Goal: Task Accomplishment & Management: Complete application form

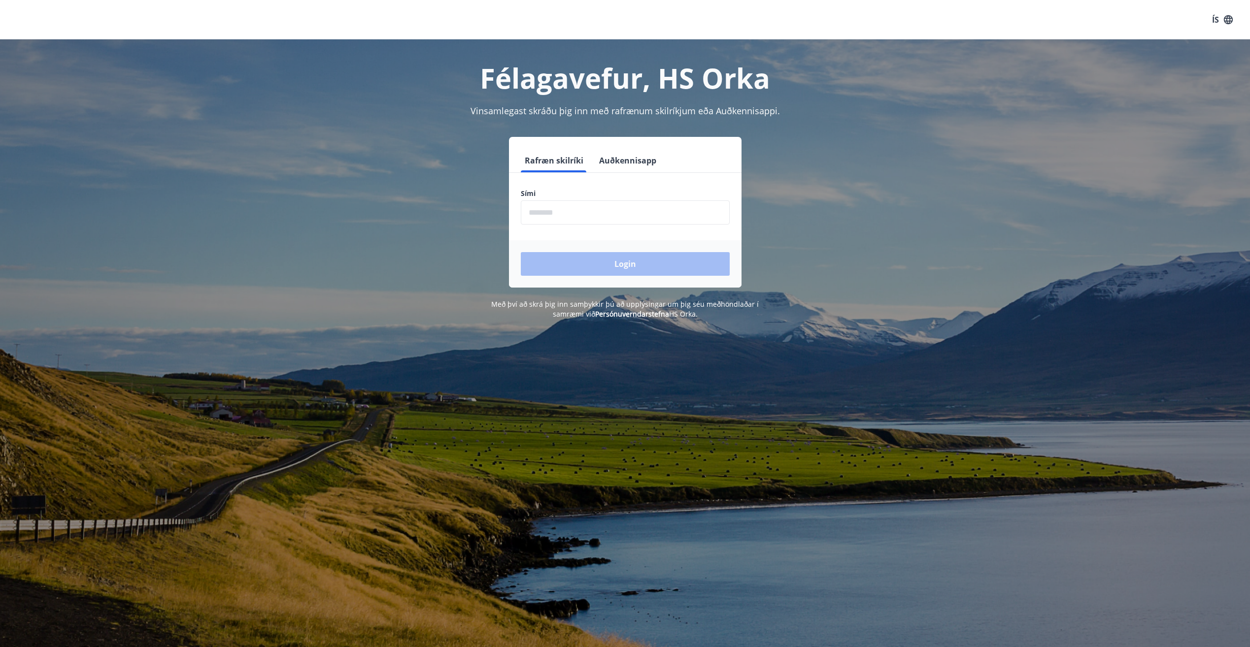
click at [573, 206] on input "phone" at bounding box center [625, 213] width 209 height 24
type input "********"
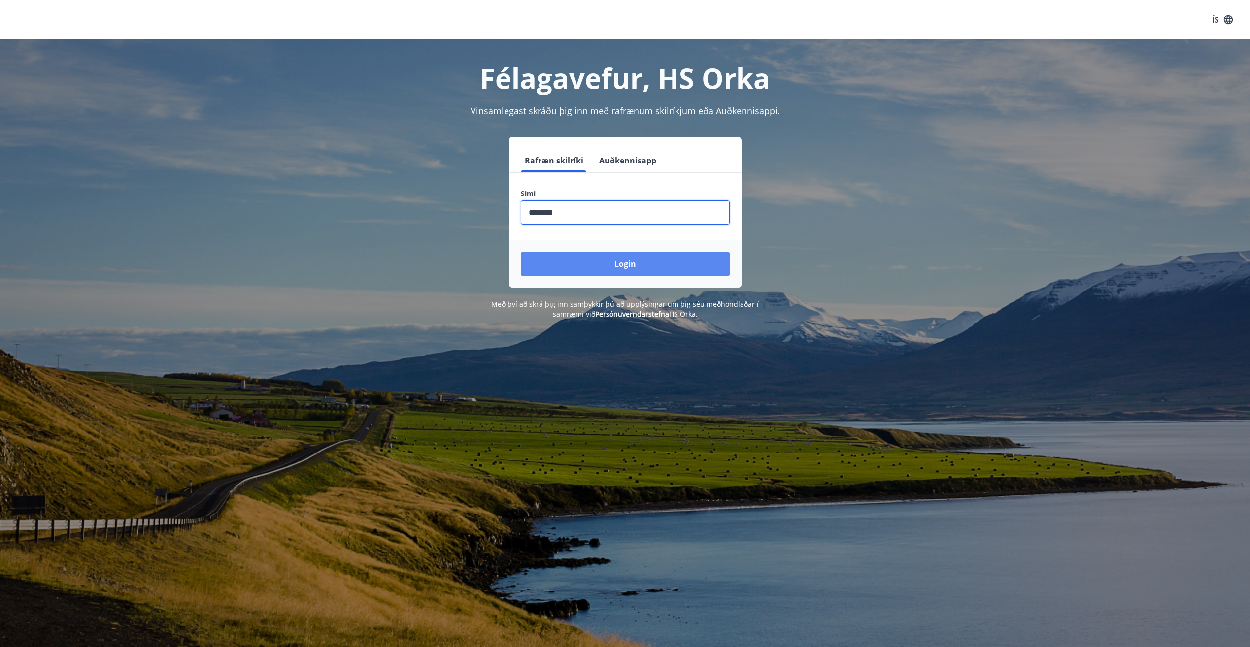
click at [627, 261] on button "Login" at bounding box center [625, 264] width 209 height 24
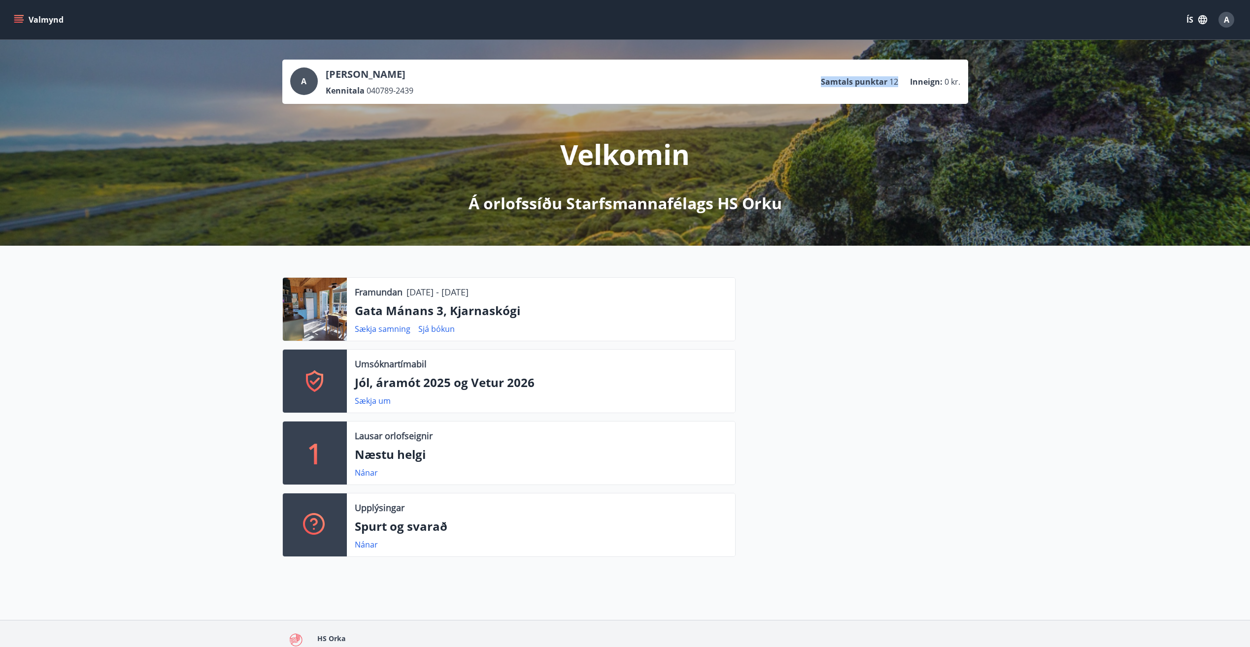
drag, startPoint x: 900, startPoint y: 83, endPoint x: 822, endPoint y: 85, distance: 78.4
click at [822, 85] on ul "Samtals punktar 12 Inneign : 0 kr." at bounding box center [890, 81] width 139 height 19
click at [822, 84] on p "Samtals punktar" at bounding box center [854, 81] width 67 height 11
click at [819, 83] on div "A [PERSON_NAME] Kennitala 040789-2439 Samtals punktar 12 Inneign : 0 kr." at bounding box center [625, 81] width 670 height 29
click at [878, 402] on div at bounding box center [852, 421] width 233 height 288
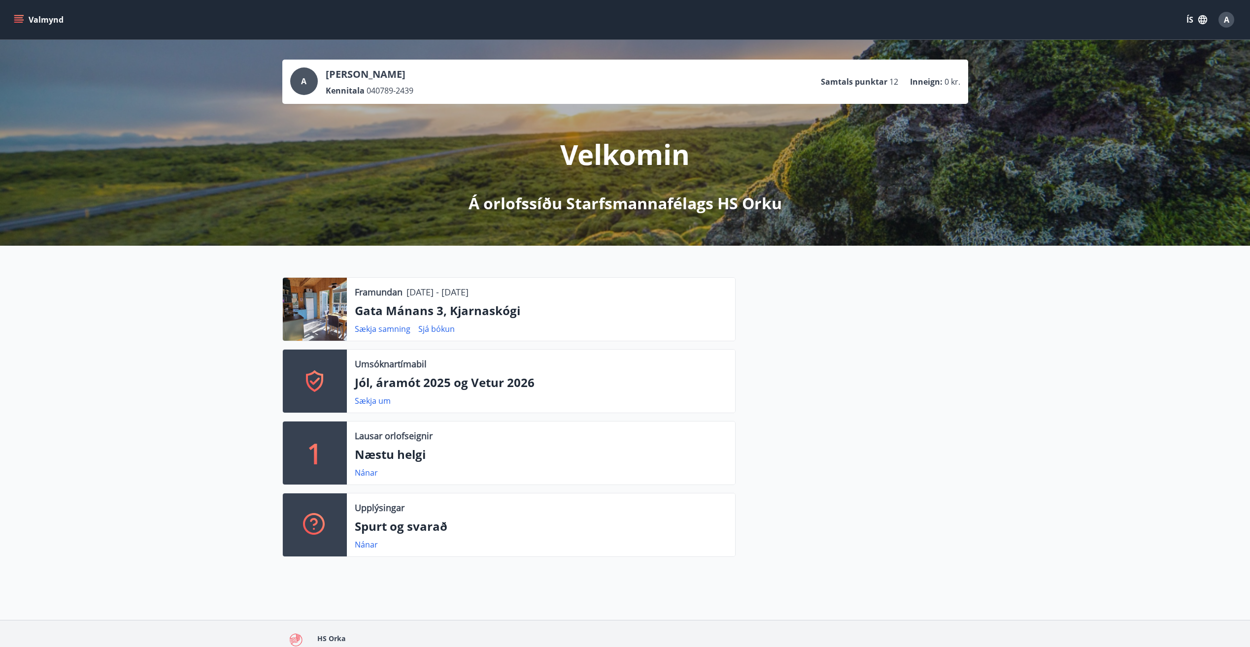
click at [888, 419] on div at bounding box center [852, 421] width 233 height 288
click at [355, 471] on link "Nánar" at bounding box center [366, 473] width 23 height 11
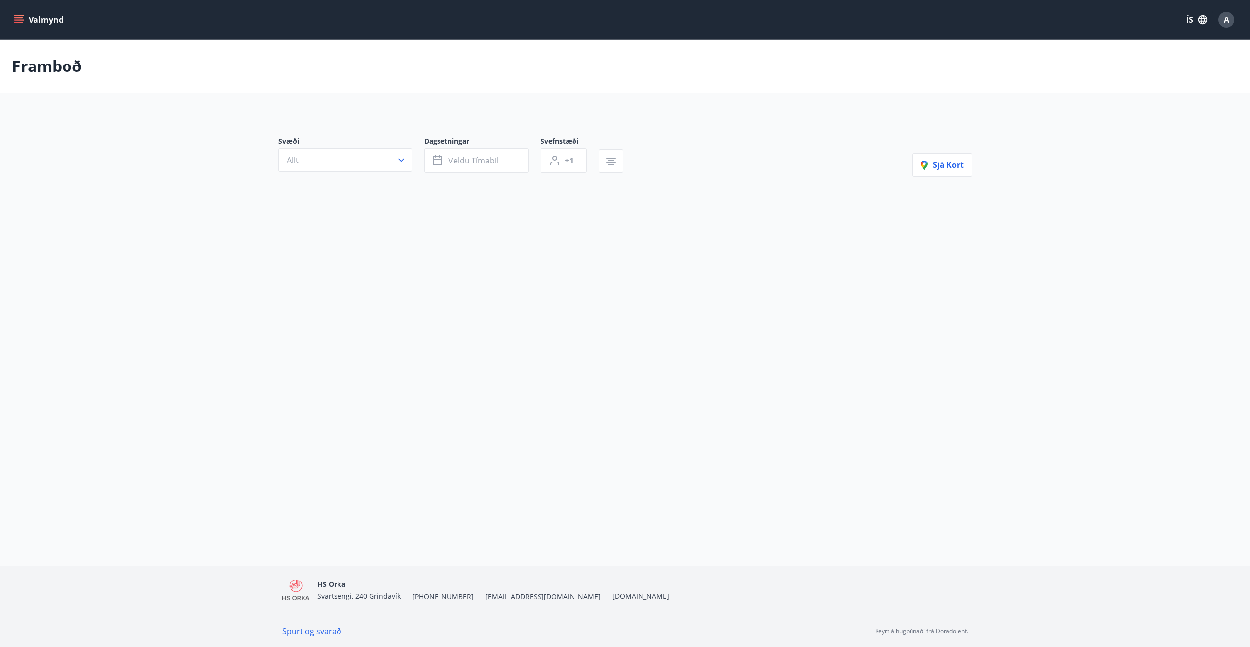
type input "*"
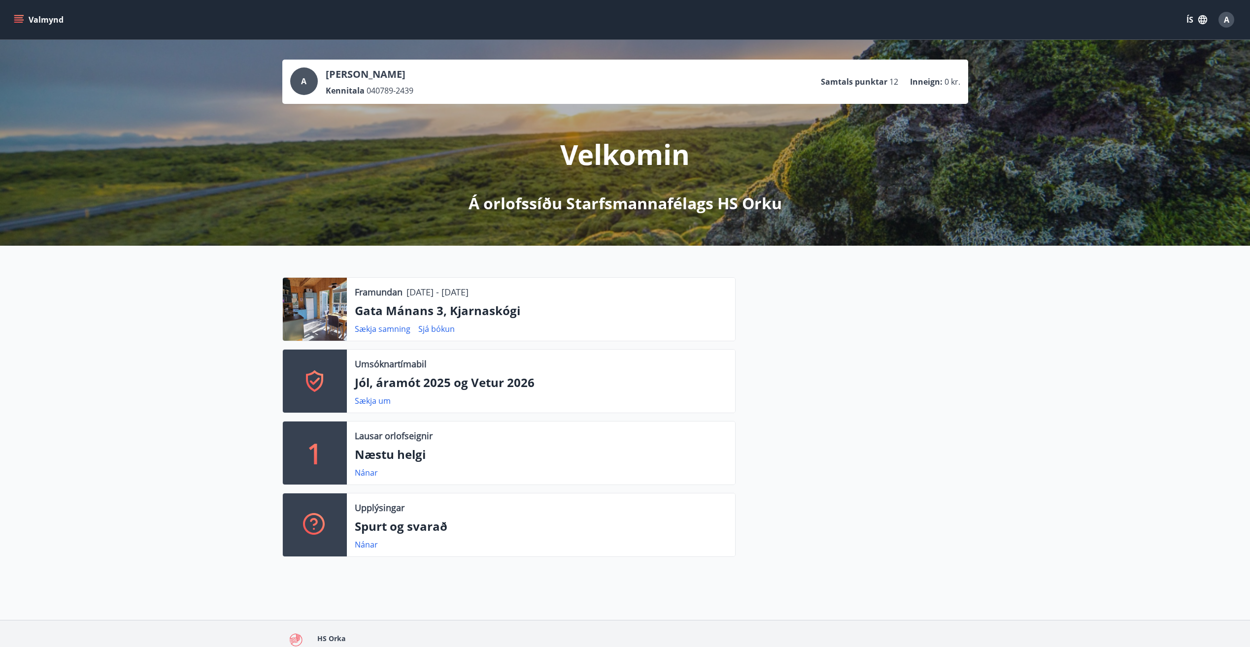
click at [1089, 371] on div "Framundan [DATE] - [DATE] Gata Mánans 3, Kjarnaskógi Sækja samning Sjá bókun Um…" at bounding box center [625, 413] width 1250 height 335
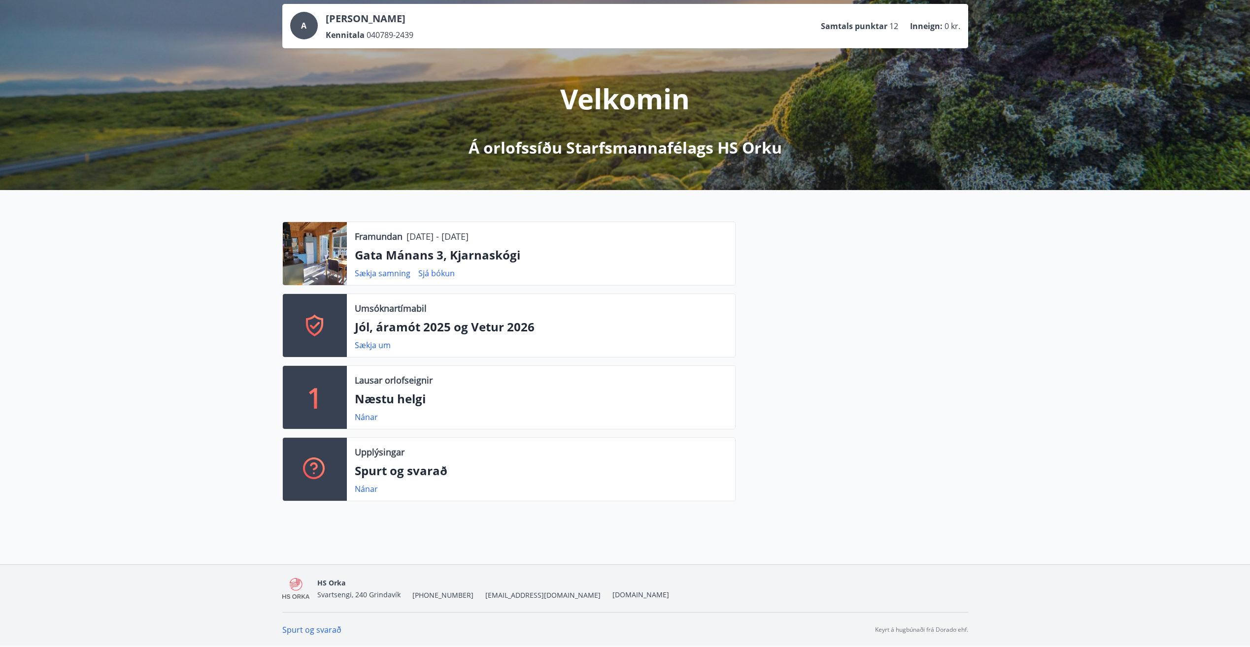
click at [882, 23] on p "Samtals punktar" at bounding box center [854, 26] width 67 height 11
drag, startPoint x: 840, startPoint y: 23, endPoint x: 904, endPoint y: 27, distance: 63.2
click at [904, 27] on ul "Samtals punktar 12 Inneign : 0 kr." at bounding box center [890, 26] width 139 height 19
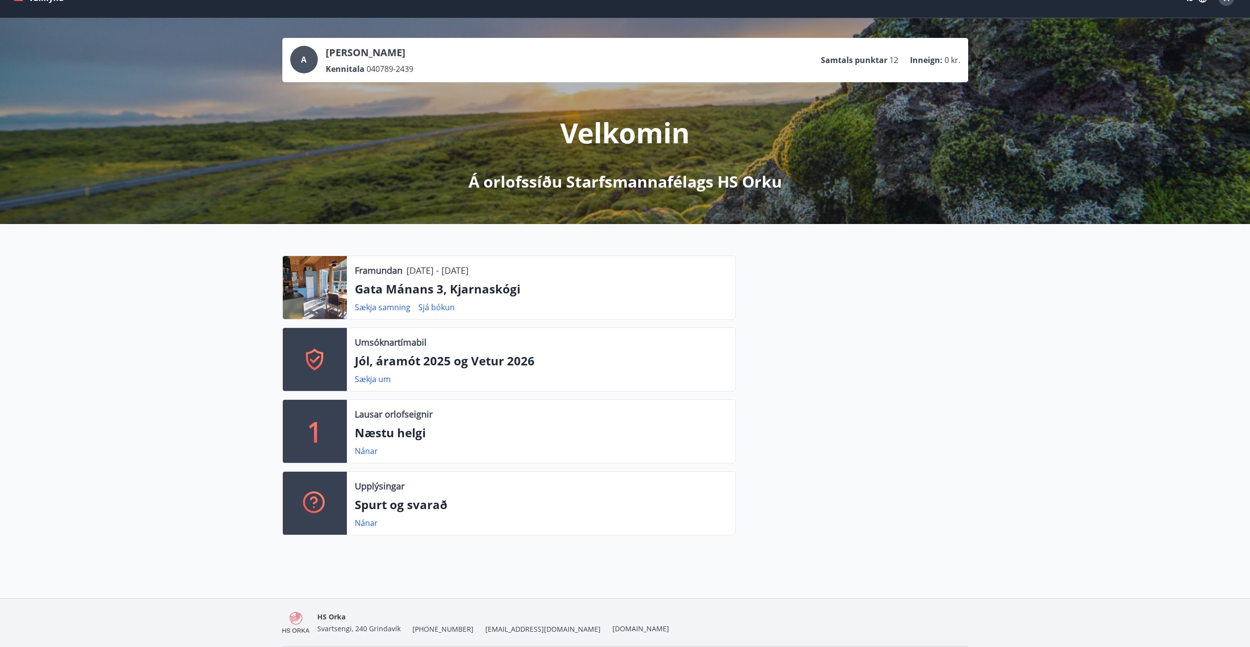
scroll to position [6, 0]
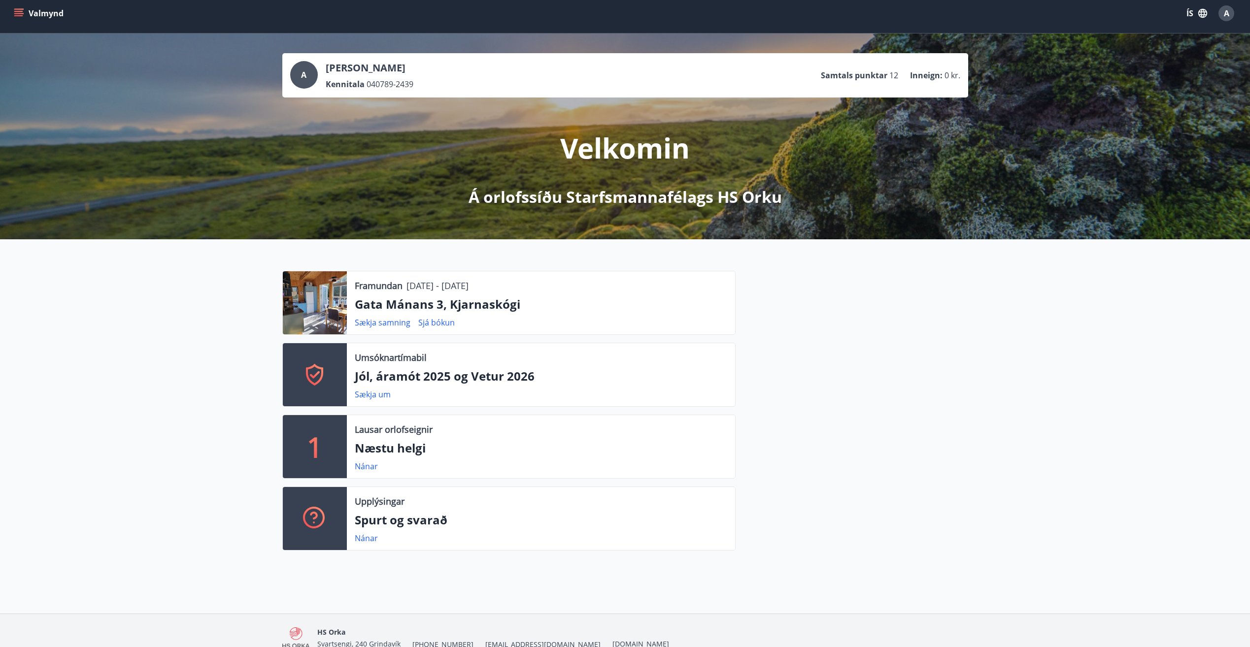
click at [1205, 138] on div "A [PERSON_NAME] Kennitala 040789-2439 Samtals punktar 12 Inneign : 0 kr. Velkom…" at bounding box center [625, 137] width 1250 height 206
click at [373, 393] on link "Sækja um" at bounding box center [373, 394] width 36 height 11
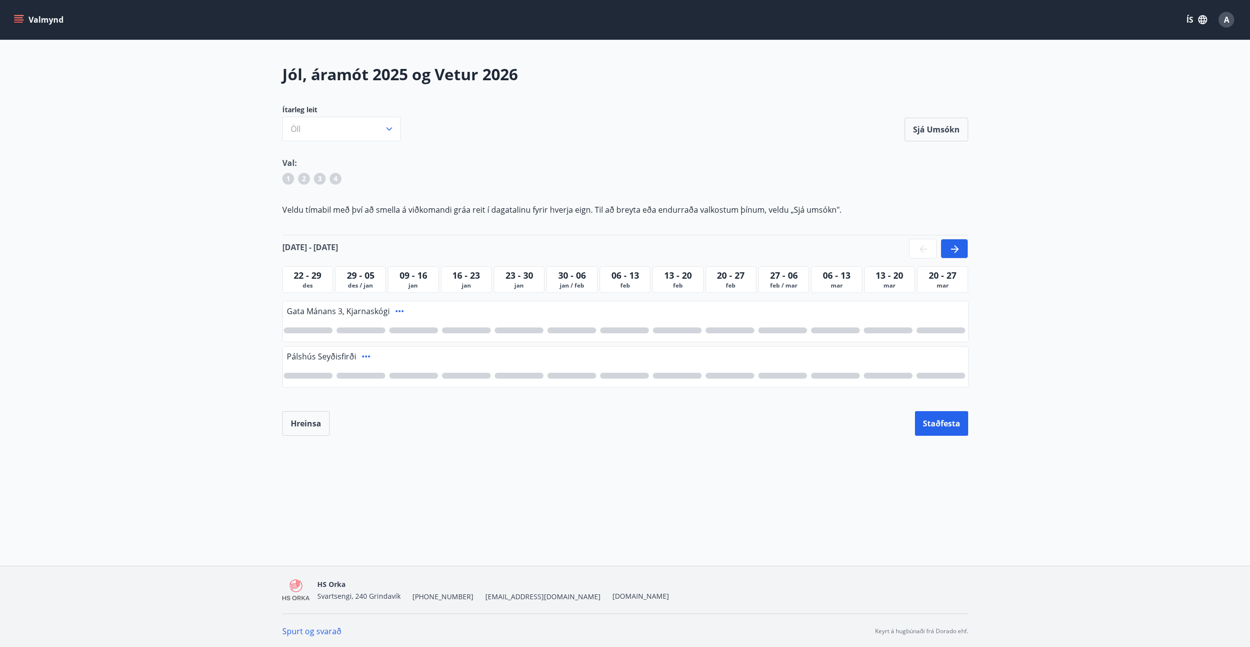
click at [1193, 89] on main "Jól, áramót 2025 og Vetur 2026 Ítarleg leit Öll Sjá umsókn Sjá umsókn Val: 1 2 …" at bounding box center [625, 250] width 1250 height 372
